Goal: Information Seeking & Learning: Learn about a topic

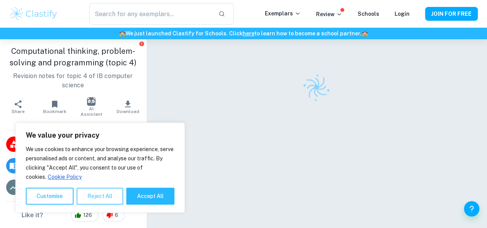
click at [109, 192] on button "Reject All" at bounding box center [100, 196] width 47 height 17
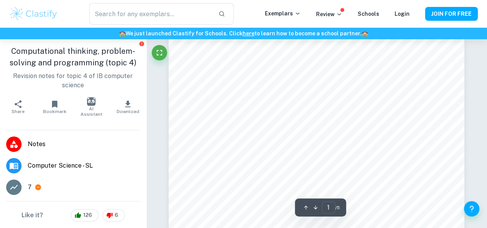
type input "2"
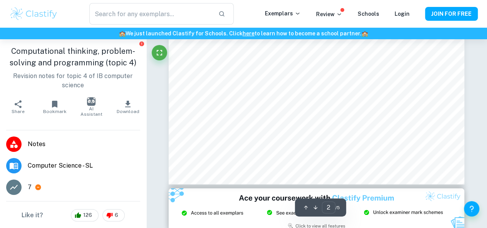
scroll to position [752, 0]
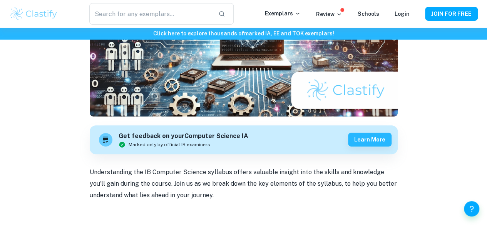
scroll to position [144, 0]
